Goal: Transaction & Acquisition: Purchase product/service

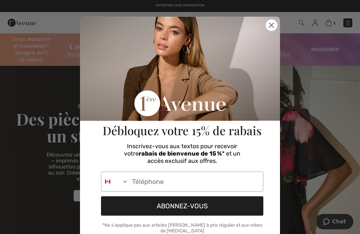
click at [129, 182] on input "Phone Number" at bounding box center [196, 181] width 134 height 19
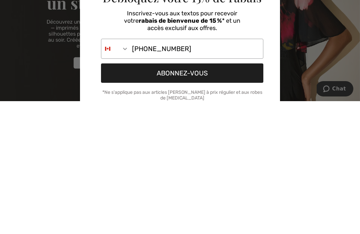
type input "418-763-4305"
click at [209, 196] on button "ABONNEZ-VOUS" at bounding box center [182, 205] width 162 height 19
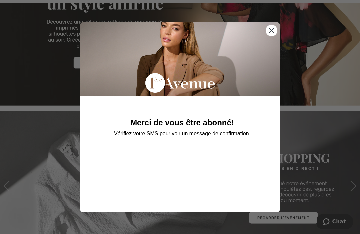
click at [273, 30] on circle "Close dialog" at bounding box center [271, 30] width 11 height 11
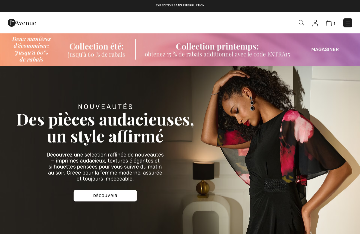
checkbox input "true"
click at [329, 24] on img at bounding box center [329, 23] width 6 height 6
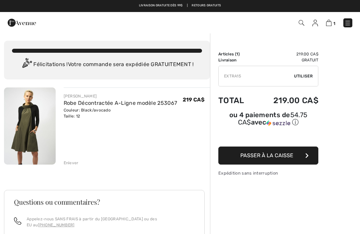
type input "EXTRA15"
click at [305, 76] on span "Utiliser" at bounding box center [303, 76] width 19 height 6
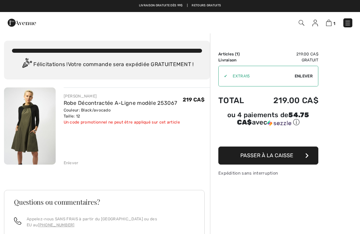
click at [309, 154] on button "Passer à la caisse" at bounding box center [269, 155] width 100 height 18
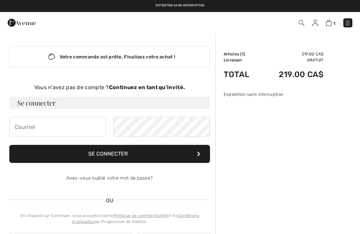
checkbox input "true"
click at [174, 88] on strong "Continuez en tant qu'invité." at bounding box center [147, 87] width 76 height 6
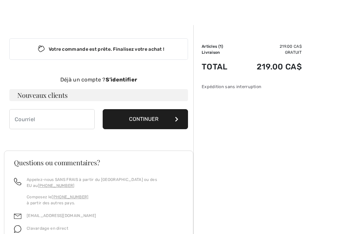
click at [176, 117] on icon at bounding box center [176, 118] width 3 height 5
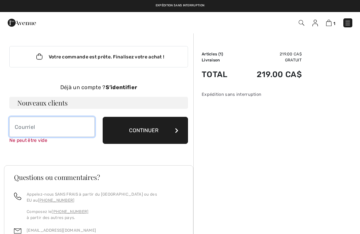
click at [47, 127] on input "email" at bounding box center [51, 127] width 85 height 20
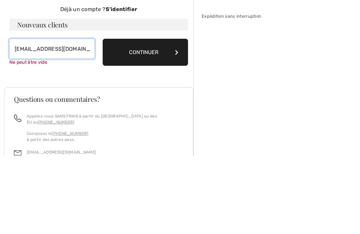
type input "rbelanger1964@gmail.com"
click at [156, 117] on button "Continuer" at bounding box center [145, 130] width 85 height 27
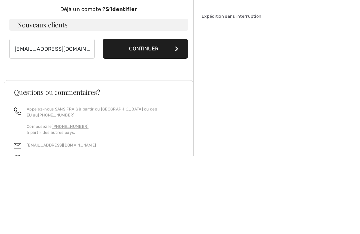
scroll to position [78, 0]
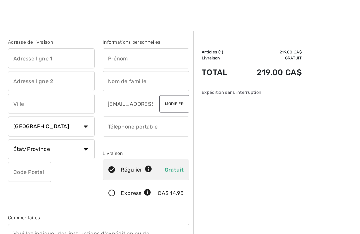
click at [44, 59] on input "text" at bounding box center [51, 58] width 87 height 20
type input "253 route du parc"
click at [125, 58] on input "text" at bounding box center [146, 59] width 87 height 20
type input "[PERSON_NAME]"
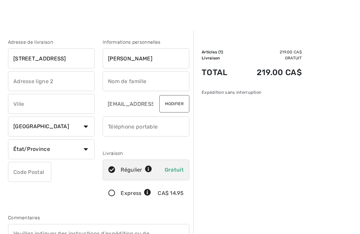
click at [146, 80] on input "text" at bounding box center [146, 81] width 87 height 20
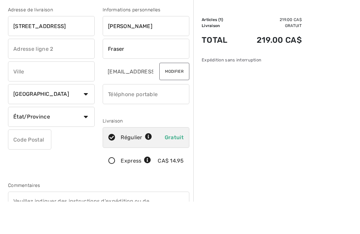
type input "Fraser"
click at [20, 94] on input "text" at bounding box center [51, 104] width 87 height 20
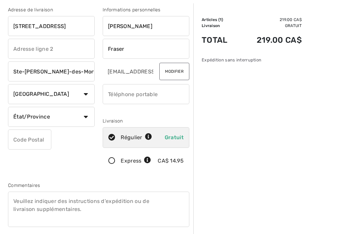
type input "Ste-[PERSON_NAME]-des-Monts"
click at [24, 117] on select "État/Province Alberta Colombie-Britannique Ile-du-Prince-Edward Manitoba Nouvea…" at bounding box center [51, 117] width 87 height 20
select select "QC"
click at [19, 140] on input "text" at bounding box center [29, 139] width 43 height 20
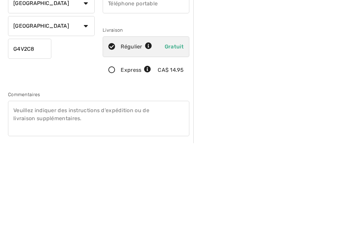
scroll to position [125, 0]
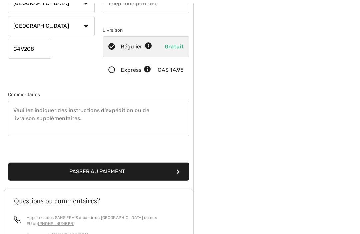
type input "G4V2C8"
click at [56, 173] on button "Passer au paiement" at bounding box center [98, 171] width 181 height 18
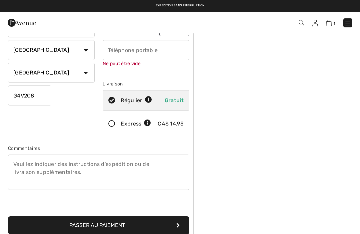
scroll to position [70, 0]
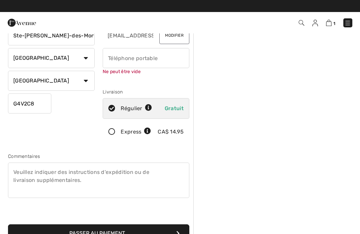
click at [161, 63] on input "phone" at bounding box center [146, 58] width 87 height 20
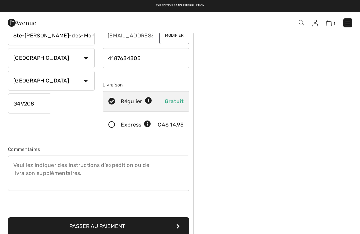
type input "4187634305"
click at [118, 228] on button "Passer au paiement" at bounding box center [98, 226] width 181 height 18
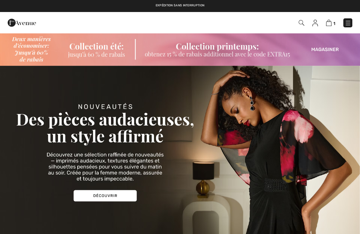
checkbox input "true"
click at [331, 26] on img at bounding box center [329, 23] width 6 height 6
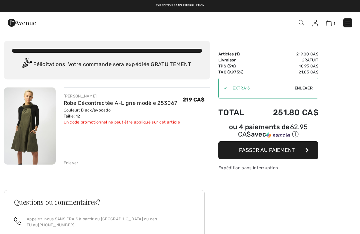
checkbox input "true"
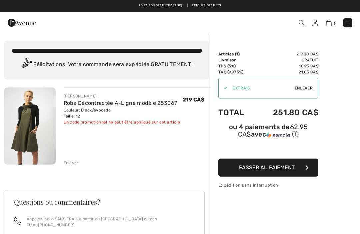
click at [309, 91] on div "✔ Utiliser Enlever" at bounding box center [269, 88] width 100 height 21
click at [305, 88] on span "Enlever" at bounding box center [304, 88] width 18 height 6
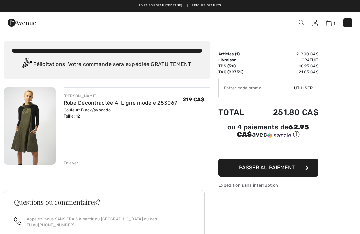
click at [259, 90] on input "TEXT" at bounding box center [256, 88] width 75 height 20
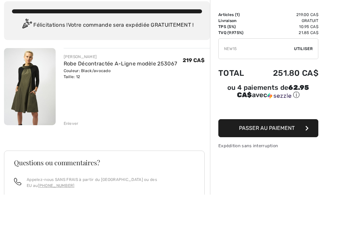
type input "NEW15"
click at [310, 85] on span "Utiliser" at bounding box center [303, 88] width 19 height 6
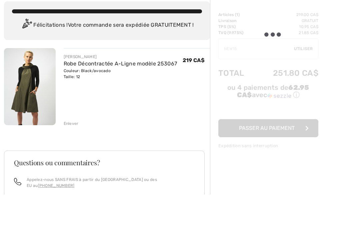
scroll to position [39, 0]
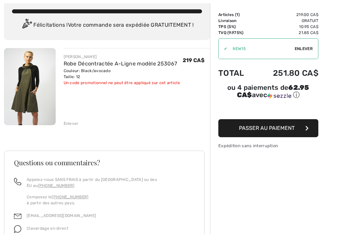
click at [309, 133] on button "Passer au paiement" at bounding box center [269, 128] width 100 height 18
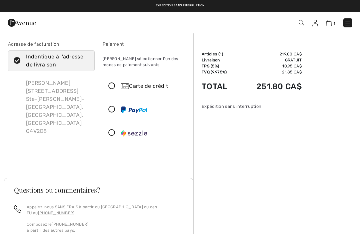
click at [112, 89] on icon at bounding box center [112, 86] width 18 height 7
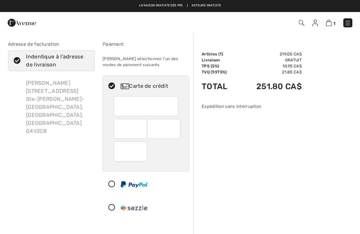
click at [315, 23] on img at bounding box center [316, 23] width 6 height 7
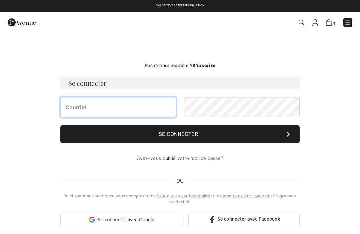
click at [123, 106] on input "email" at bounding box center [118, 107] width 116 height 20
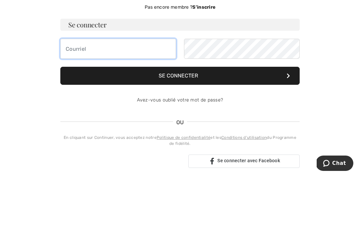
scroll to position [58, 0]
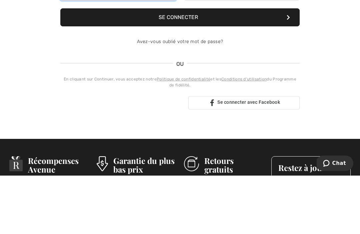
type input "[EMAIL_ADDRESS][DOMAIN_NAME]"
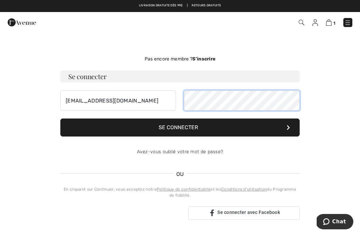
scroll to position [0, 0]
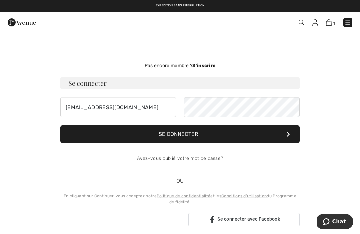
click at [328, 25] on img at bounding box center [329, 22] width 6 height 6
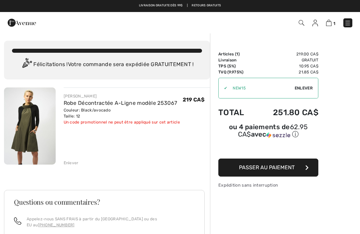
click at [288, 167] on span "Passer au paiement" at bounding box center [267, 167] width 56 height 6
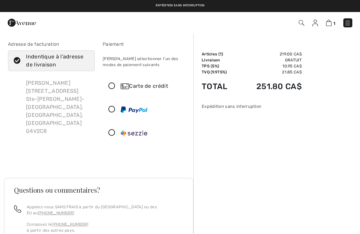
checkbox input "true"
